Goal: Task Accomplishment & Management: Manage account settings

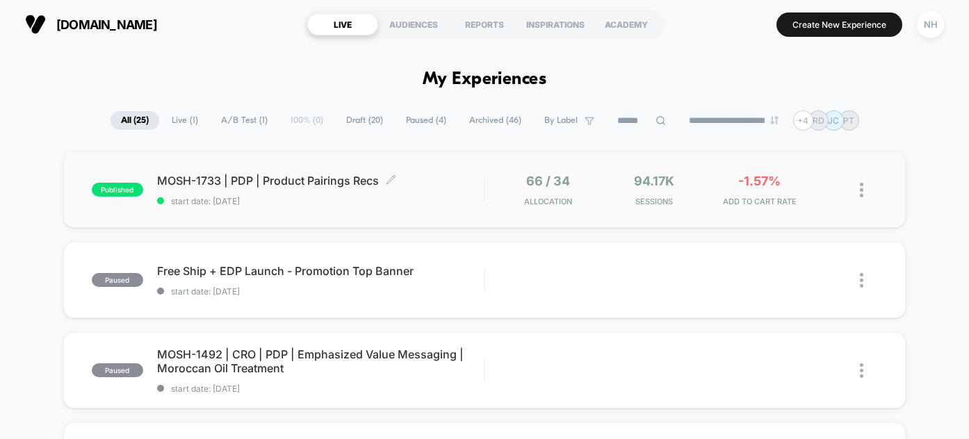
click at [236, 180] on span "MOSH-1733 | PDP | Product Pairings Recs Click to edit experience details" at bounding box center [320, 181] width 327 height 14
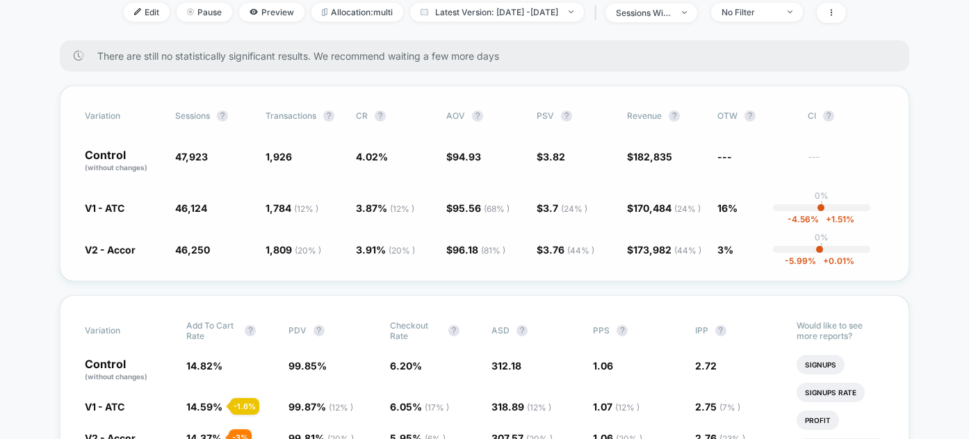
scroll to position [170, 0]
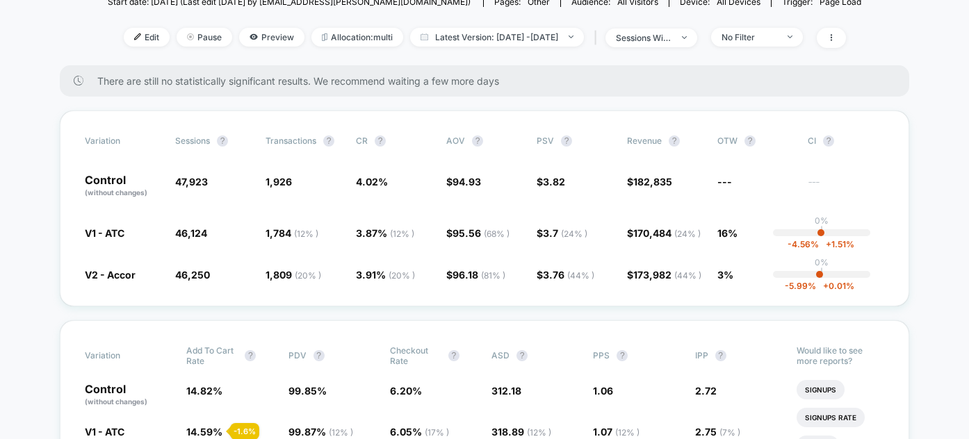
click at [788, 47] on div "Edit Pause Preview Allocation: multi Latest Version: [DATE] - [DATE] | sessions…" at bounding box center [484, 38] width 753 height 20
click at [777, 40] on div "No Filter" at bounding box center [750, 37] width 56 height 10
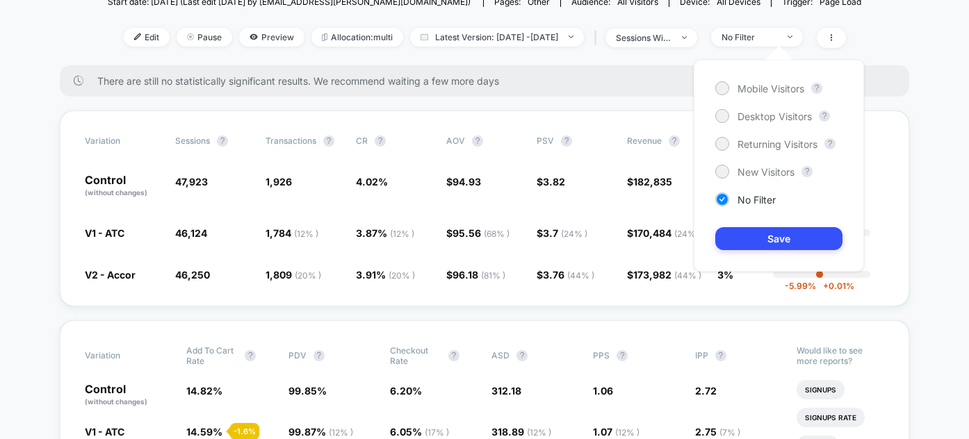
click at [771, 108] on div "Mobile Visitors ? Desktop Visitors ? Returning Visitors ? New Visitors ? No Fil…" at bounding box center [779, 166] width 170 height 212
click at [769, 115] on span "Desktop Visitors" at bounding box center [774, 117] width 74 height 12
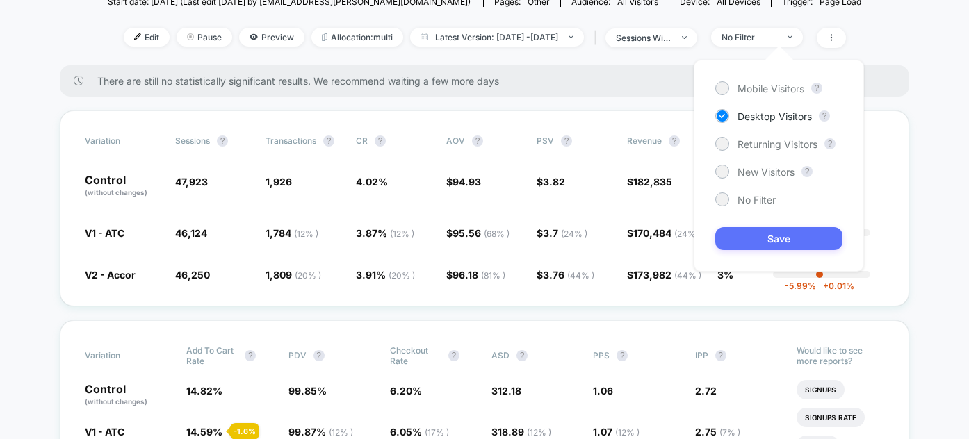
click at [767, 229] on button "Save" at bounding box center [778, 238] width 127 height 23
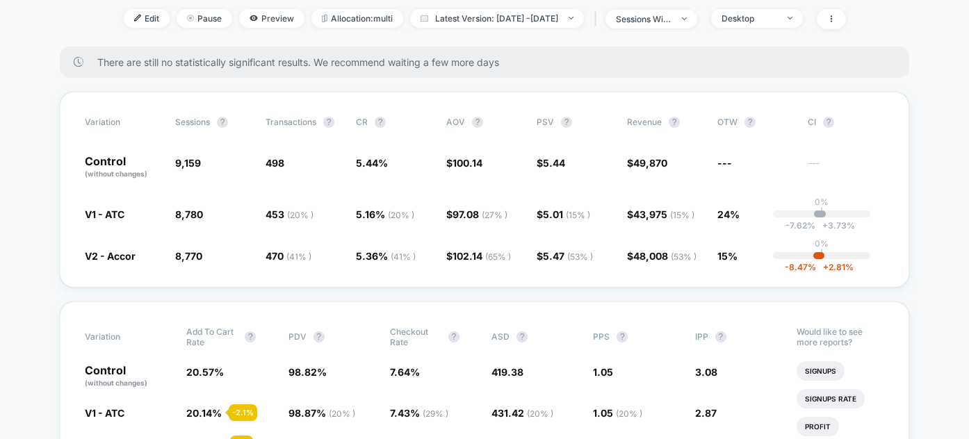
scroll to position [171, 0]
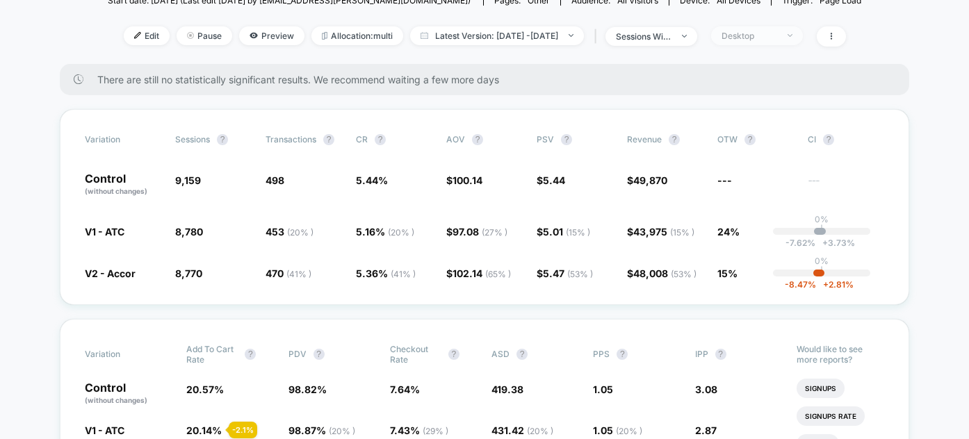
click at [777, 39] on div "Desktop" at bounding box center [750, 36] width 56 height 10
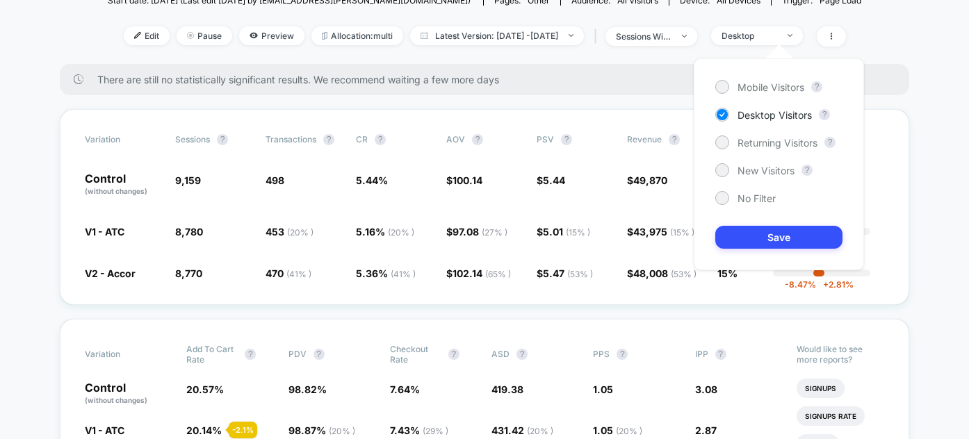
click at [770, 79] on div "Mobile Visitors ? Desktop Visitors ? Returning Visitors ? New Visitors ? No Fil…" at bounding box center [779, 164] width 170 height 212
click at [770, 81] on span "Mobile Visitors" at bounding box center [770, 87] width 67 height 12
click at [769, 231] on button "Save" at bounding box center [778, 237] width 127 height 23
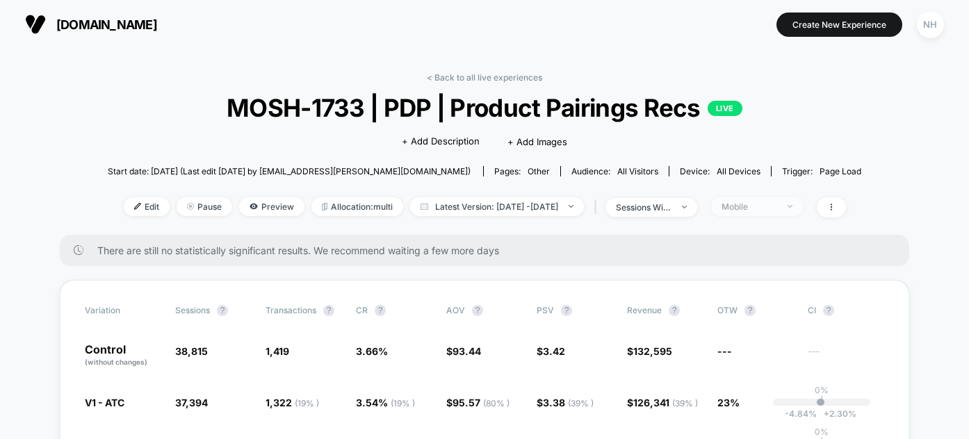
click at [789, 199] on span "Mobile" at bounding box center [757, 206] width 92 height 19
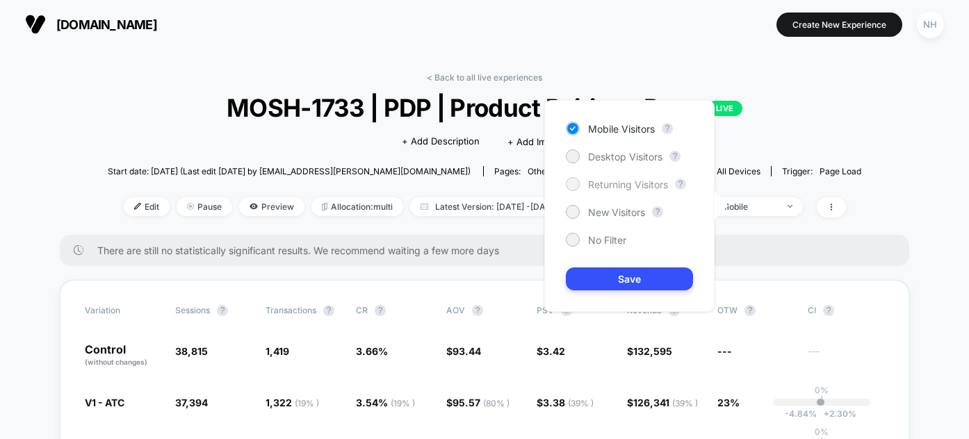
click at [627, 186] on span "Returning Visitors" at bounding box center [628, 185] width 80 height 12
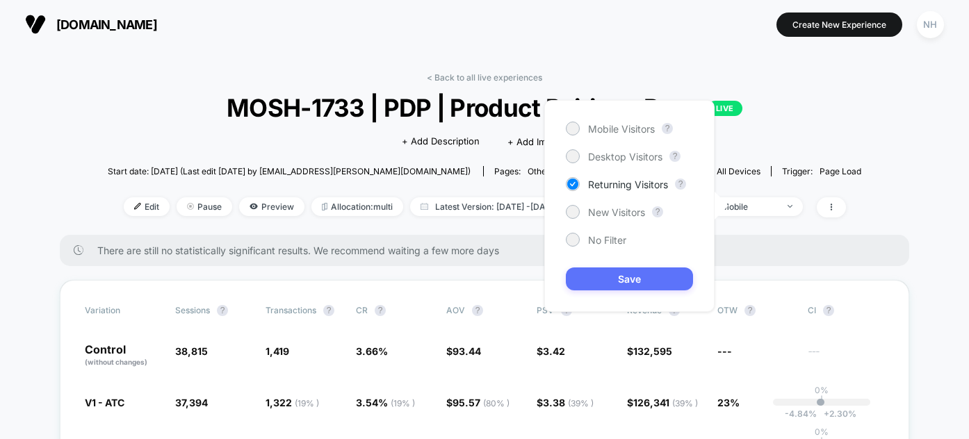
click at [639, 288] on button "Save" at bounding box center [629, 279] width 127 height 23
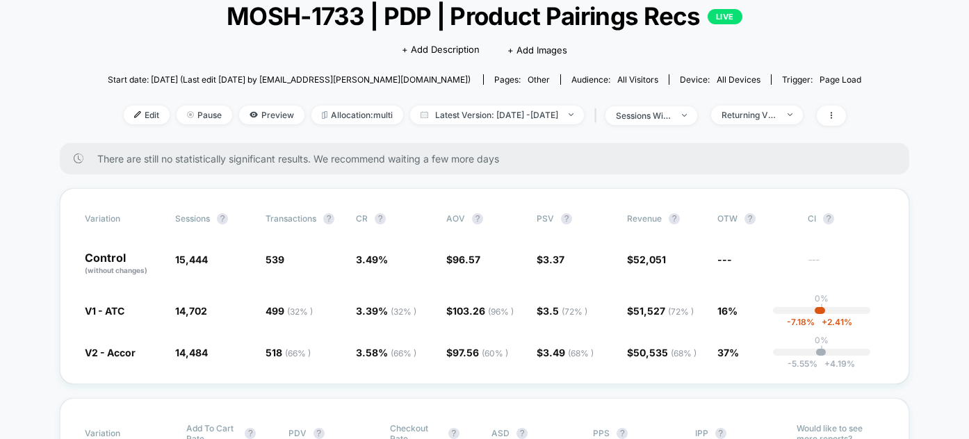
scroll to position [62, 0]
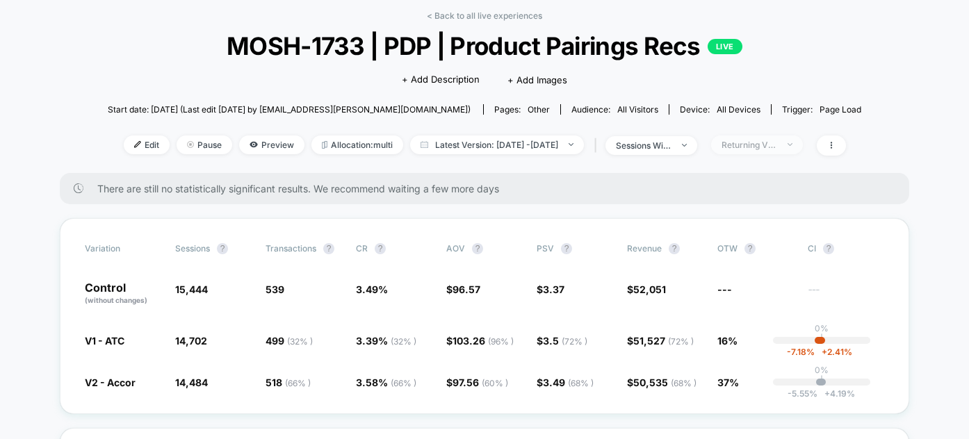
click at [765, 140] on div "Returning Visitors" at bounding box center [750, 145] width 56 height 10
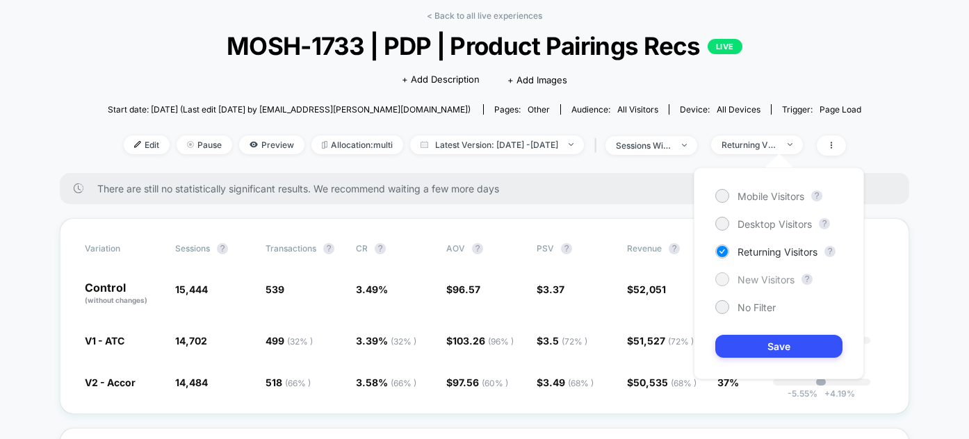
click at [750, 285] on div "New Visitors" at bounding box center [754, 279] width 79 height 14
click at [756, 332] on div "Mobile Visitors ? Desktop Visitors ? Returning Visitors ? New Visitors ? No Fil…" at bounding box center [779, 274] width 170 height 212
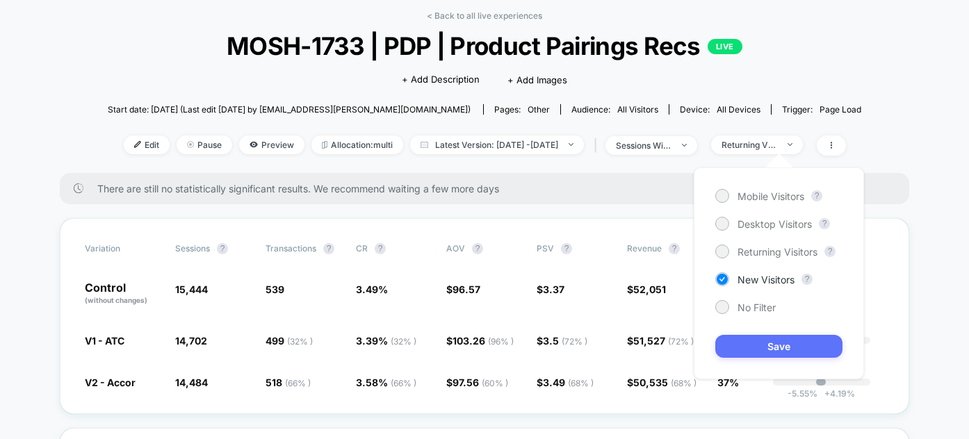
click at [754, 350] on button "Save" at bounding box center [778, 346] width 127 height 23
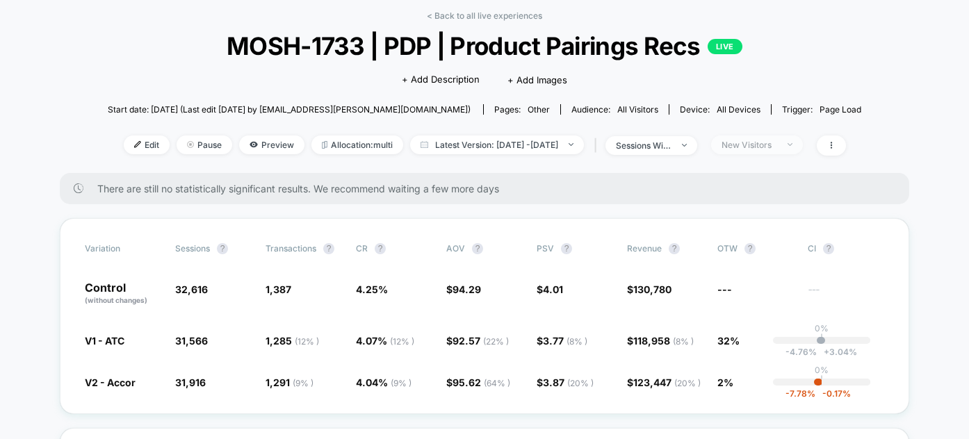
click at [777, 143] on div "New Visitors" at bounding box center [750, 145] width 56 height 10
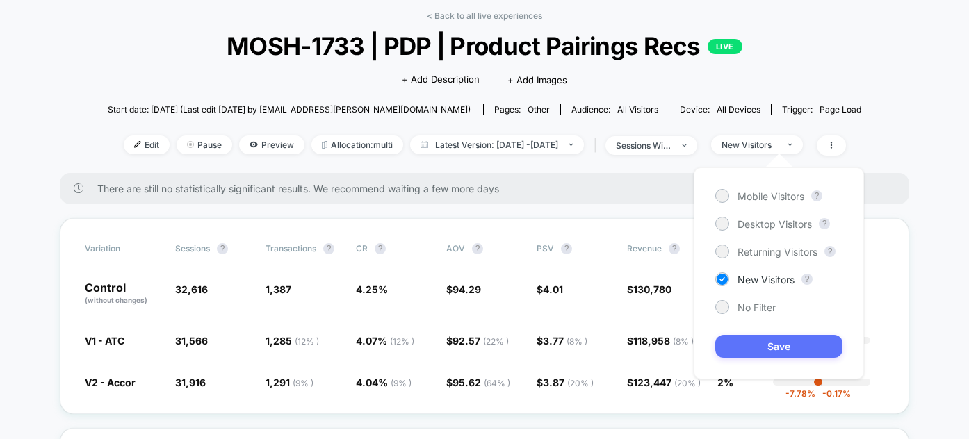
click at [804, 342] on button "Save" at bounding box center [778, 346] width 127 height 23
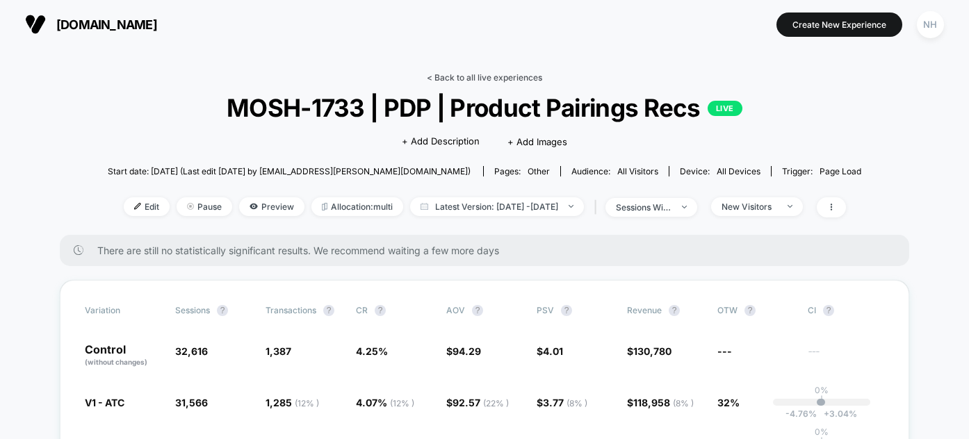
click at [466, 73] on link "< Back to all live experiences" at bounding box center [484, 77] width 115 height 10
